Goal: Task Accomplishment & Management: Manage account settings

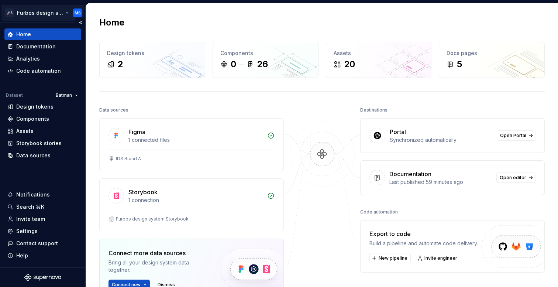
click at [61, 14] on html "🚀S Furbos design system MS Home Documentation Analytics Code automation Dataset…" at bounding box center [279, 143] width 558 height 287
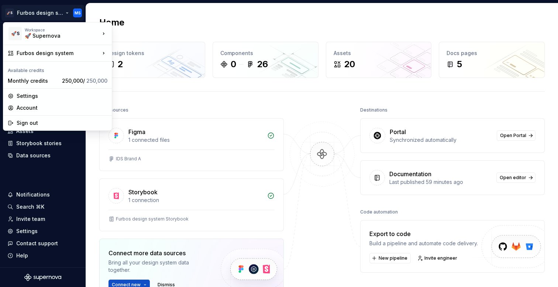
click at [148, 21] on html "🚀S Furbos design system MS Home Documentation Analytics Code automation Dataset…" at bounding box center [279, 143] width 558 height 287
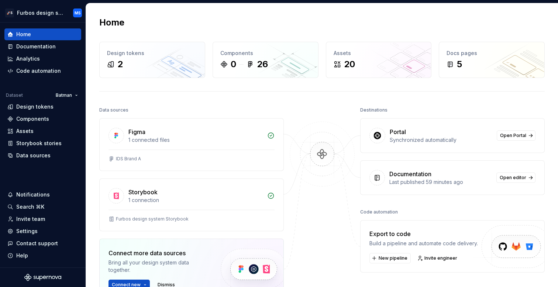
click at [215, 15] on div "Home Design tokens 2 Components 0 26 Assets 20 Docs pages 5 Data sources Figma …" at bounding box center [322, 190] width 472 height 375
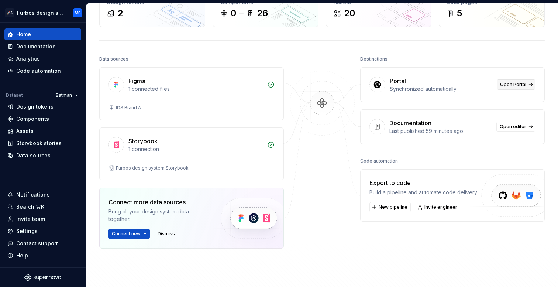
click at [516, 87] on span "Open Portal" at bounding box center [513, 85] width 26 height 6
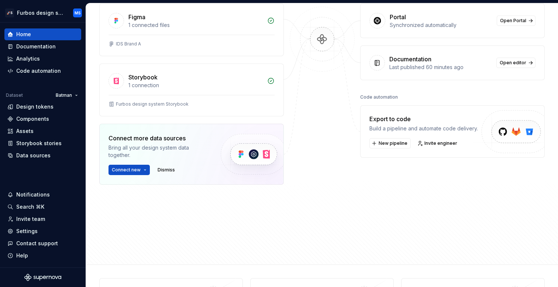
scroll to position [155, 0]
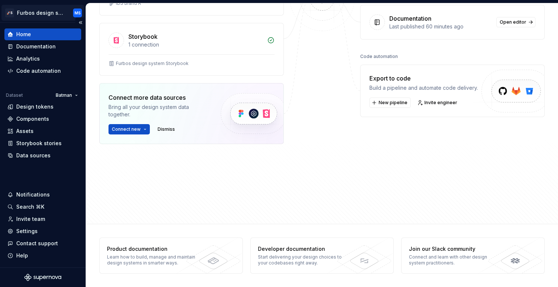
click at [49, 17] on html "🚀S Furbos design system MS Home Documentation Analytics Code automation Dataset…" at bounding box center [279, 143] width 558 height 287
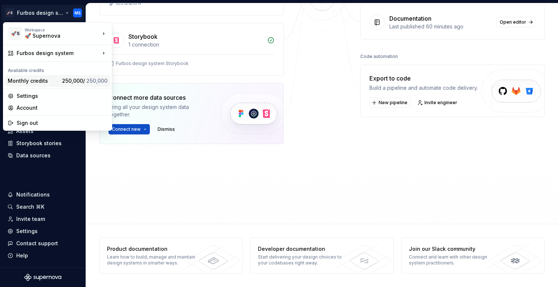
click at [62, 79] on span "250,000 / 250,000" at bounding box center [84, 80] width 45 height 6
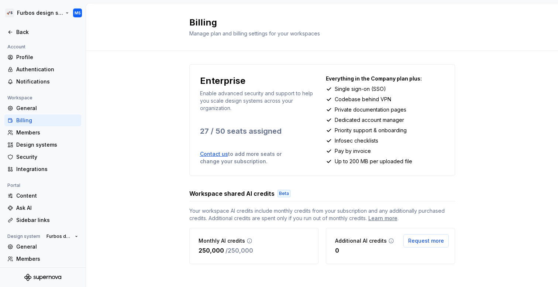
click at [58, 14] on html "🚀S Furbos design system MS Back Account Profile Authentication Notifications Wo…" at bounding box center [279, 143] width 558 height 287
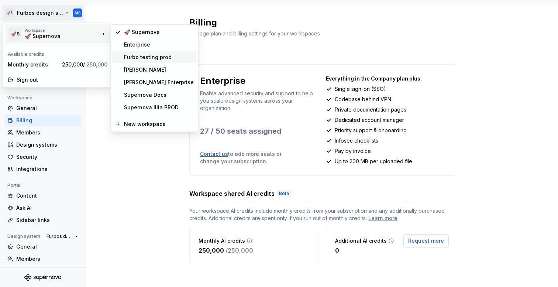
click at [155, 57] on div "Furbo testing prod" at bounding box center [159, 56] width 70 height 7
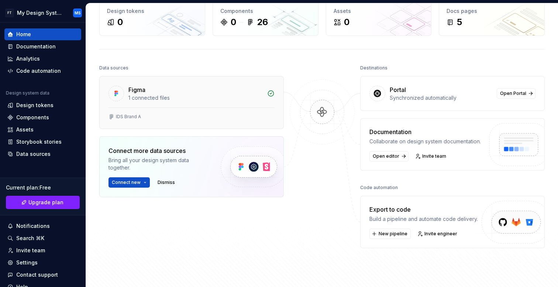
scroll to position [44, 0]
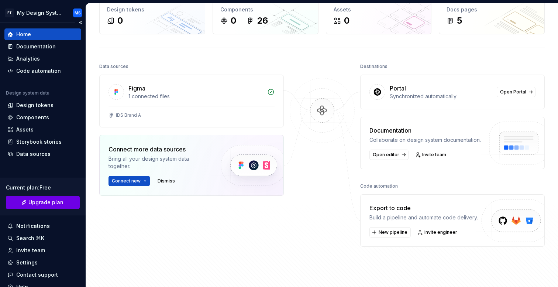
click at [41, 200] on span "Upgrade plan" at bounding box center [45, 201] width 35 height 7
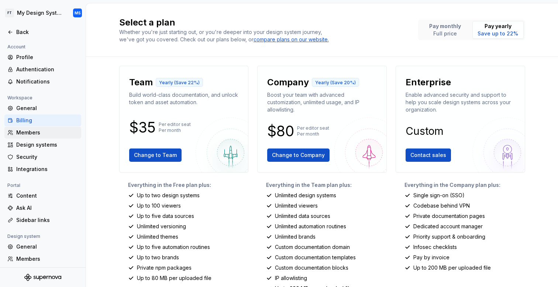
click at [24, 134] on div "Members" at bounding box center [47, 132] width 62 height 7
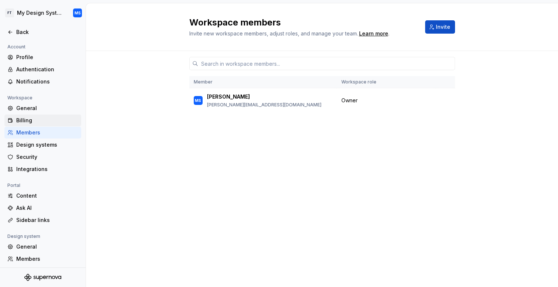
click at [34, 124] on div "Billing" at bounding box center [47, 120] width 62 height 7
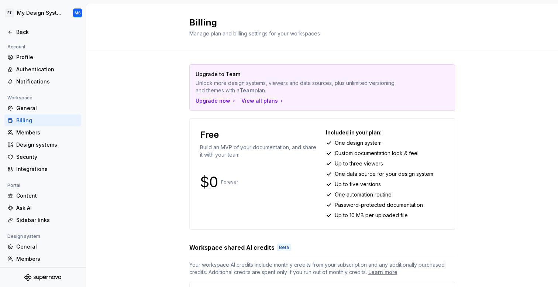
click at [30, 201] on div "Content Ask AI Sidebar links" at bounding box center [42, 208] width 77 height 36
click at [31, 198] on div "Content" at bounding box center [47, 195] width 62 height 7
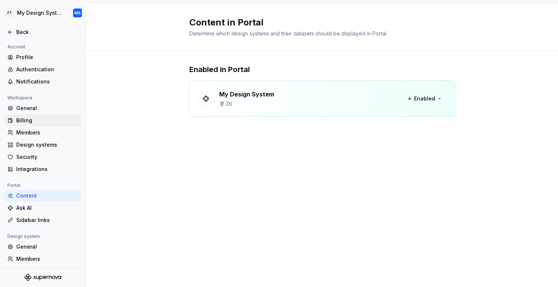
click at [39, 119] on div "Billing" at bounding box center [47, 120] width 62 height 7
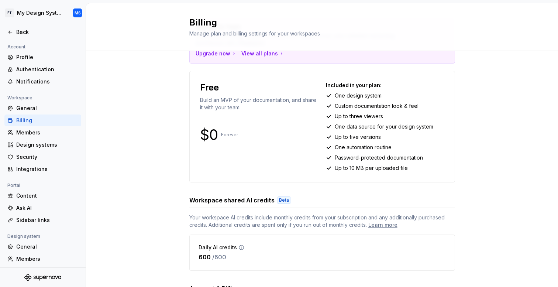
scroll to position [139, 0]
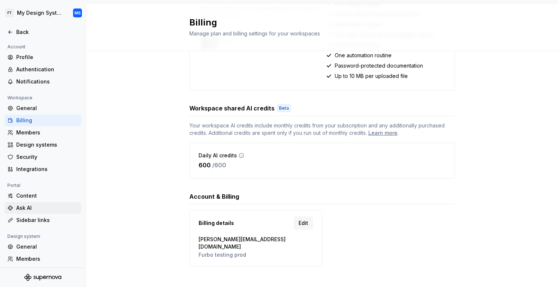
click at [30, 202] on div "Ask AI" at bounding box center [42, 208] width 77 height 12
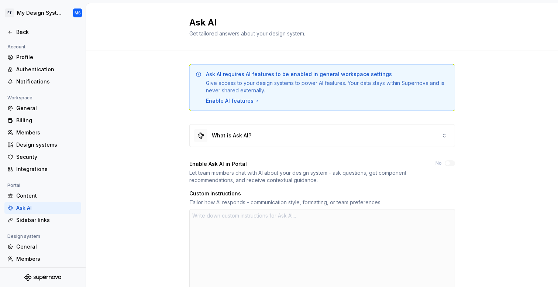
click at [231, 97] on div "Ask AI requires AI features to be enabled in general workspace settings Give ac…" at bounding box center [327, 87] width 243 height 34
click at [231, 101] on div "Enable AI features" at bounding box center [233, 100] width 54 height 7
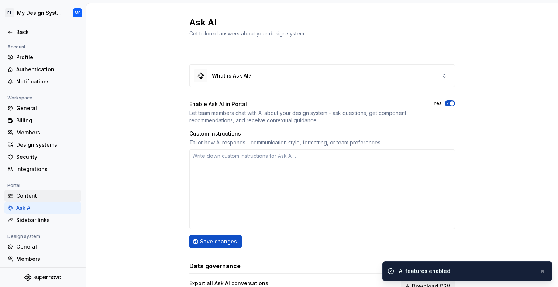
click at [29, 193] on div "Content" at bounding box center [47, 195] width 62 height 7
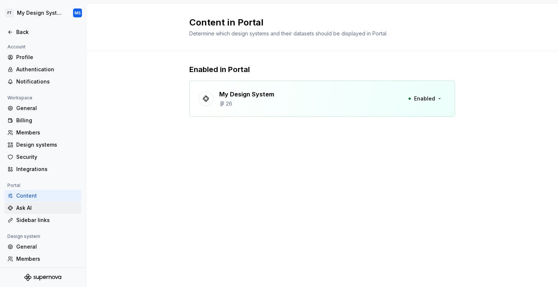
click at [29, 213] on div "Ask AI" at bounding box center [42, 208] width 77 height 12
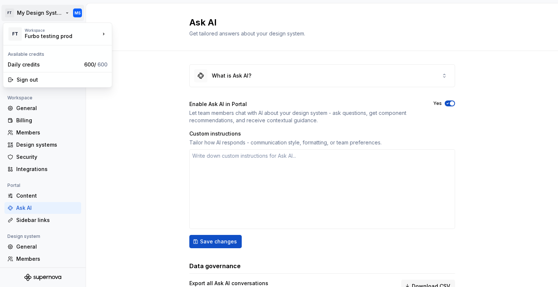
click at [49, 15] on html "FT My Design System MS Back Account Profile Authentication Notifications Worksp…" at bounding box center [279, 143] width 558 height 287
type textarea "*"
click at [89, 65] on span "600 / 600" at bounding box center [95, 64] width 23 height 6
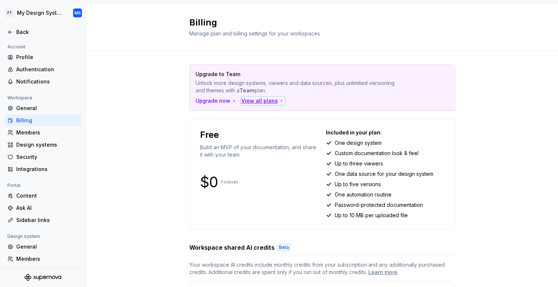
click at [250, 98] on div "View all plans" at bounding box center [262, 100] width 43 height 7
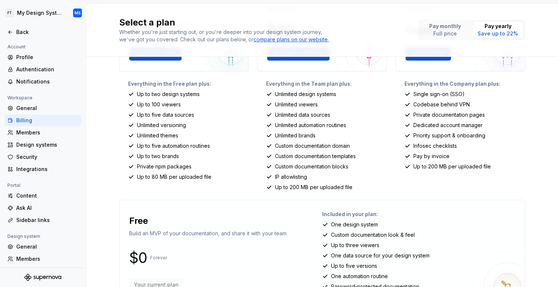
scroll to position [132, 0]
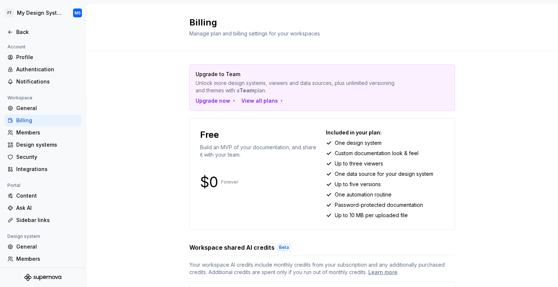
scroll to position [139, 0]
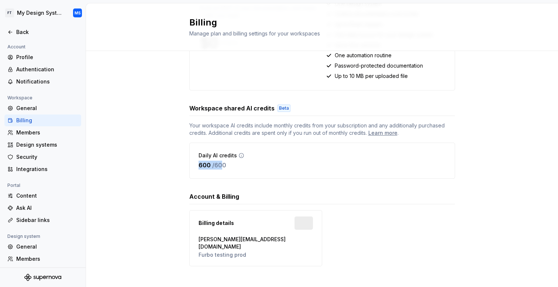
drag, startPoint x: 224, startPoint y: 163, endPoint x: 190, endPoint y: 163, distance: 34.7
click at [190, 163] on div "Daily AI credits 600 / 600" at bounding box center [322, 160] width 266 height 36
click at [241, 157] on icon at bounding box center [241, 155] width 6 height 6
click at [239, 156] on icon at bounding box center [241, 155] width 6 height 6
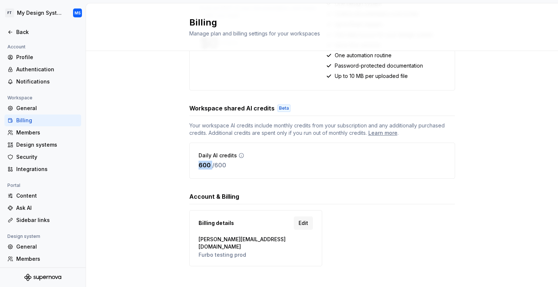
click at [239, 156] on icon at bounding box center [241, 155] width 6 height 6
click at [215, 156] on p "Daily AI credits" at bounding box center [217, 155] width 38 height 7
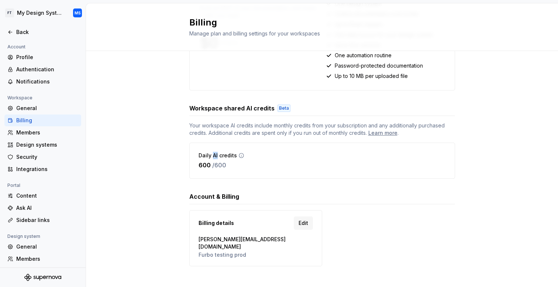
click at [215, 156] on p "Daily AI credits" at bounding box center [217, 155] width 38 height 7
click at [224, 156] on p "Daily AI credits" at bounding box center [217, 155] width 38 height 7
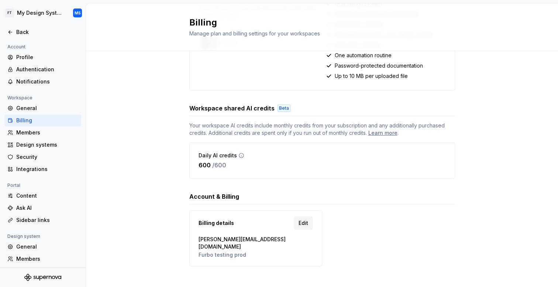
click at [247, 135] on span "Your workspace AI credits include monthly credits from your subscription and an…" at bounding box center [322, 129] width 266 height 15
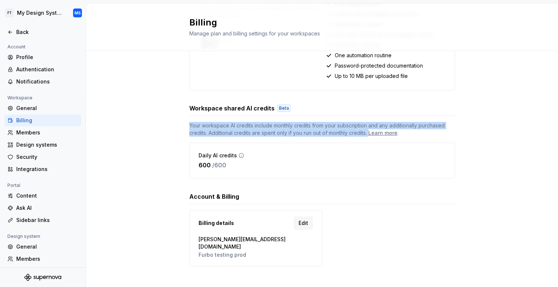
click at [247, 135] on span "Your workspace AI credits include monthly credits from your subscription and an…" at bounding box center [322, 129] width 266 height 15
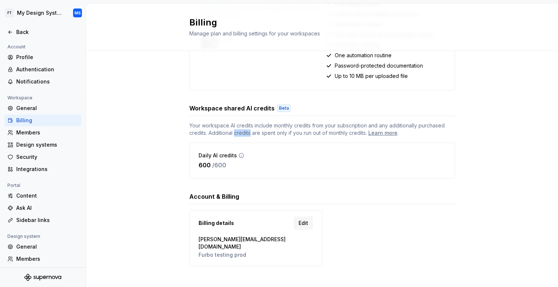
click at [247, 135] on span "Your workspace AI credits include monthly credits from your subscription and an…" at bounding box center [322, 129] width 266 height 15
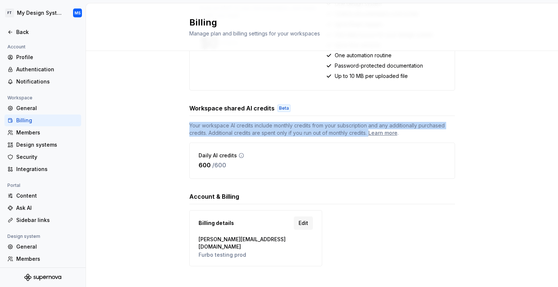
click at [247, 135] on span "Your workspace AI credits include monthly credits from your subscription and an…" at bounding box center [322, 129] width 266 height 15
click at [258, 135] on span "Your workspace AI credits include monthly credits from your subscription and an…" at bounding box center [322, 129] width 266 height 15
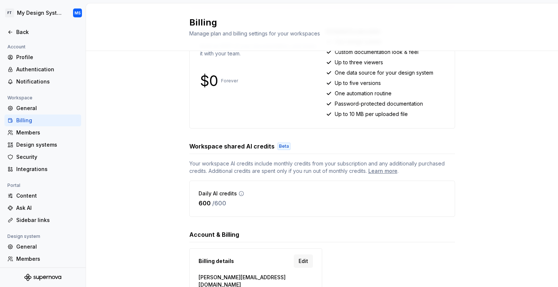
scroll to position [139, 0]
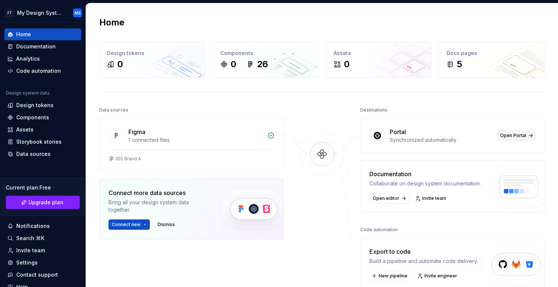
click at [513, 135] on span "Open Portal" at bounding box center [513, 135] width 26 height 6
click at [61, 11] on html "FT My Design System MS Home Documentation Analytics Code automation Design syst…" at bounding box center [279, 143] width 558 height 287
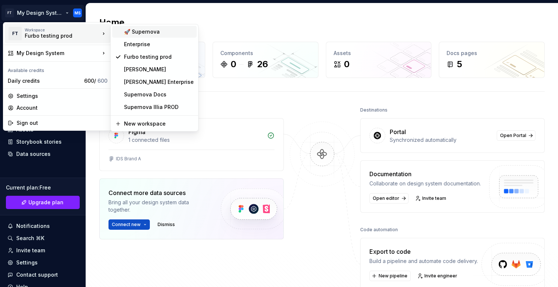
click at [145, 37] on div "🚀 Supernova" at bounding box center [154, 32] width 84 height 12
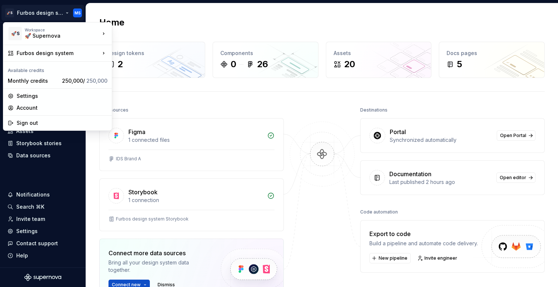
click at [62, 13] on html "🚀S Furbos design system MS Home Documentation Analytics Code automation Dataset…" at bounding box center [279, 143] width 558 height 287
click at [49, 173] on html "🚀S Furbos design system MS Home Documentation Analytics Code automation Dataset…" at bounding box center [279, 143] width 558 height 287
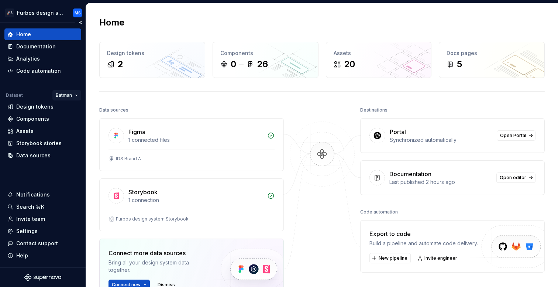
click at [73, 93] on html "🚀S Furbos design system MS Home Documentation Analytics Code automation Dataset…" at bounding box center [279, 143] width 558 height 287
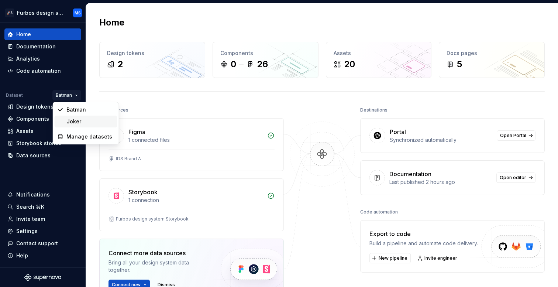
click at [73, 119] on div "Joker" at bounding box center [90, 121] width 48 height 7
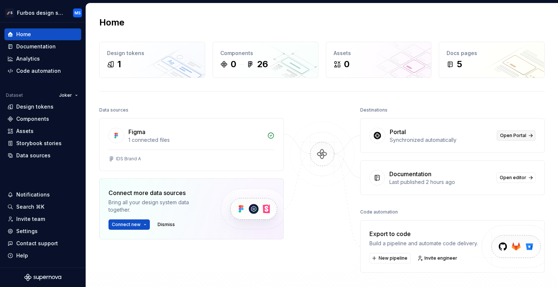
click at [530, 135] on link "Open Portal" at bounding box center [515, 135] width 39 height 10
